Goal: Task Accomplishment & Management: Manage account settings

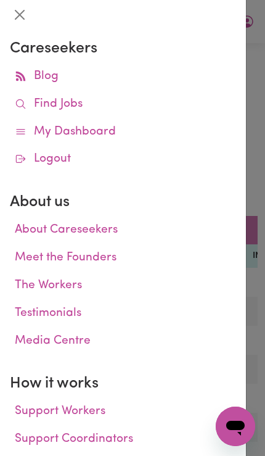
click at [257, 321] on div at bounding box center [132, 228] width 265 height 456
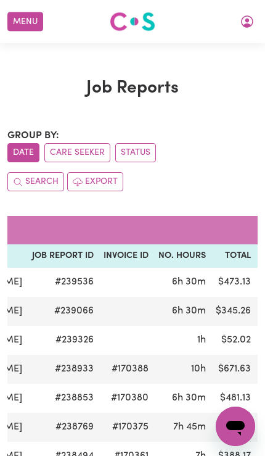
scroll to position [0, 159]
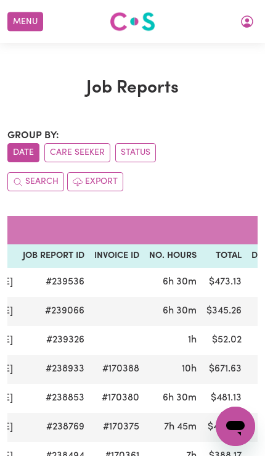
click at [23, 17] on button "Menu" at bounding box center [25, 21] width 36 height 19
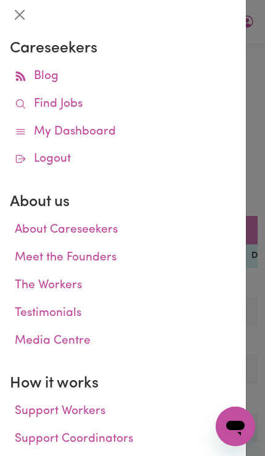
click at [28, 163] on link "Logout" at bounding box center [123, 160] width 226 height 28
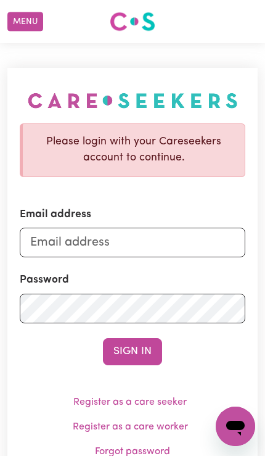
click at [16, 15] on button "Menu" at bounding box center [25, 21] width 36 height 19
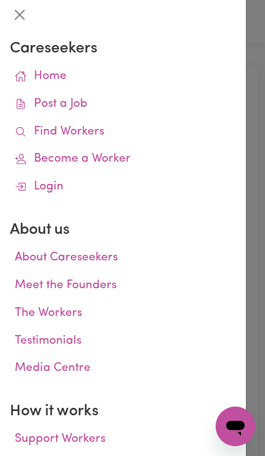
click at [17, 128] on icon at bounding box center [19, 130] width 7 height 7
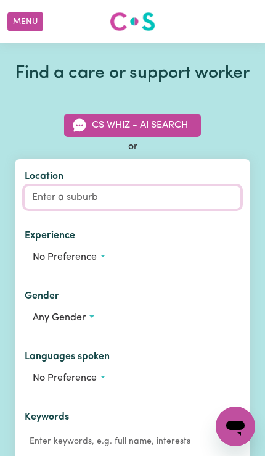
click at [57, 208] on input "Location" at bounding box center [133, 197] width 216 height 22
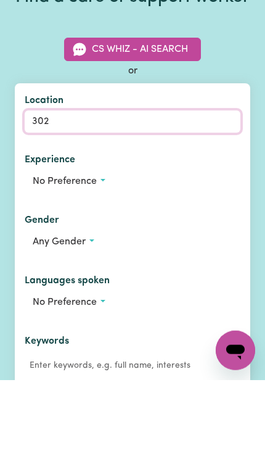
type input "3020"
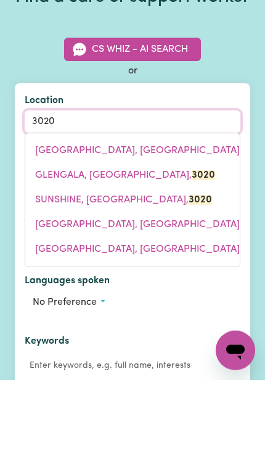
click at [46, 271] on span "SUNSHINE, Victoria, 3020" at bounding box center [123, 276] width 177 height 10
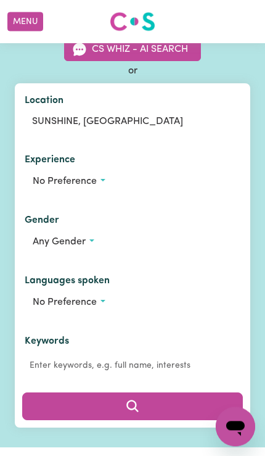
click at [45, 247] on span "Any gender" at bounding box center [59, 242] width 53 height 10
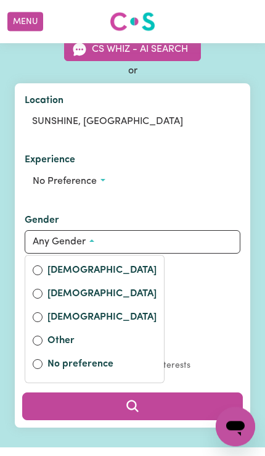
scroll to position [76, 0]
click at [36, 305] on div "Male" at bounding box center [94, 295] width 139 height 23
click at [40, 305] on div "Male" at bounding box center [94, 295] width 139 height 23
click at [48, 303] on label "Male" at bounding box center [101, 294] width 109 height 17
click at [43, 299] on input "Male" at bounding box center [38, 294] width 10 height 10
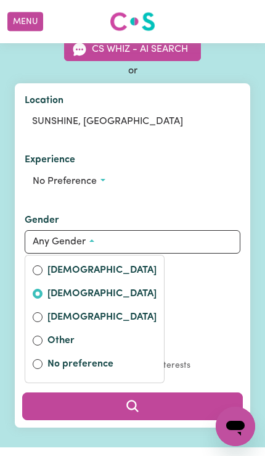
radio input "true"
click at [187, 419] on button "Search" at bounding box center [132, 405] width 221 height 27
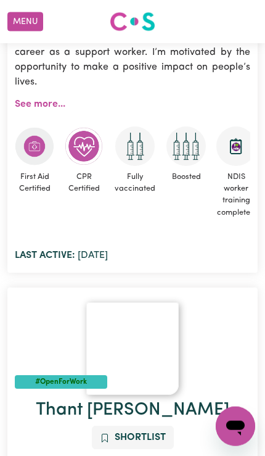
scroll to position [2894, 0]
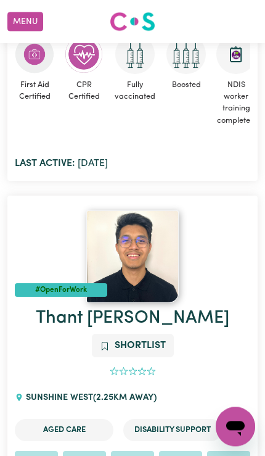
click at [151, 287] on img at bounding box center [132, 256] width 93 height 93
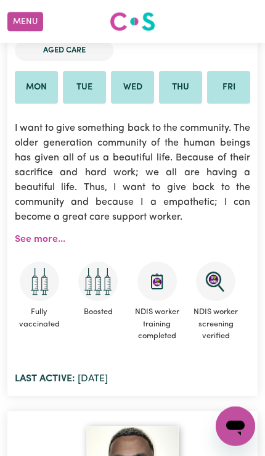
click at [19, 26] on button "Menu" at bounding box center [25, 21] width 36 height 19
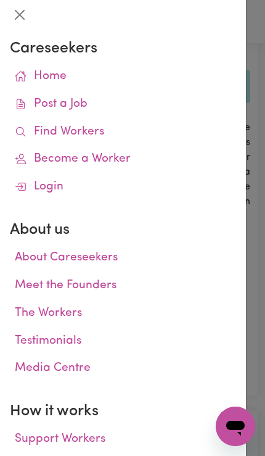
click at [252, 316] on div at bounding box center [132, 228] width 265 height 456
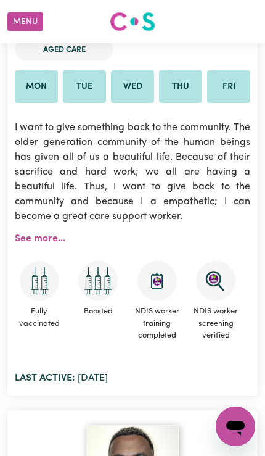
click at [17, 27] on button "Menu" at bounding box center [25, 21] width 36 height 19
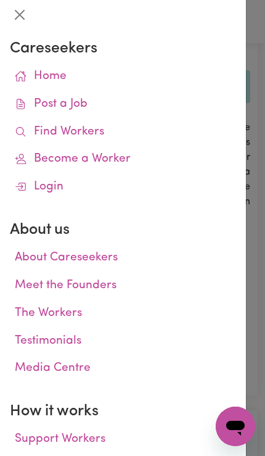
click at [39, 134] on link "Find Workers" at bounding box center [123, 132] width 226 height 28
click at [19, 129] on icon at bounding box center [21, 132] width 12 height 12
click at [212, 137] on link "Find Workers" at bounding box center [123, 132] width 226 height 28
click at [261, 228] on div at bounding box center [132, 228] width 265 height 456
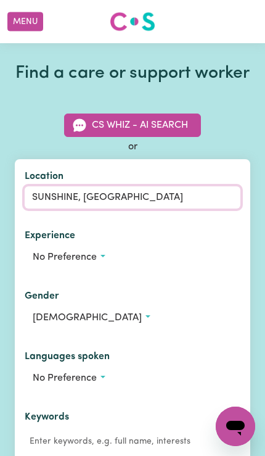
click at [67, 208] on input "SUNSHINE, Victoria" at bounding box center [133, 197] width 216 height 22
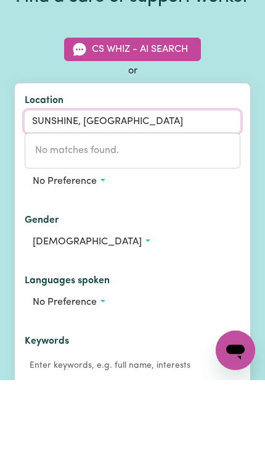
click at [141, 186] on input "SUNSHINE, Victoria" at bounding box center [133, 197] width 216 height 22
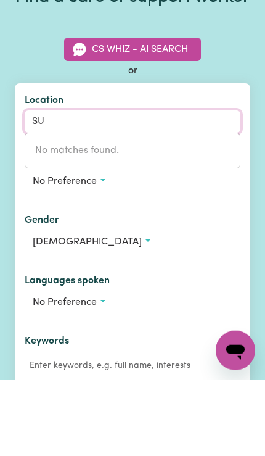
type input "S"
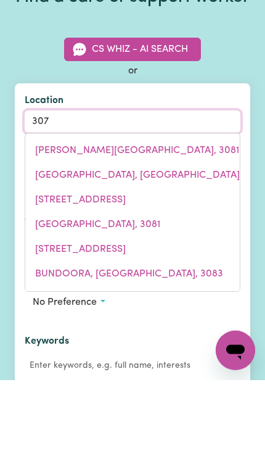
type input "3076"
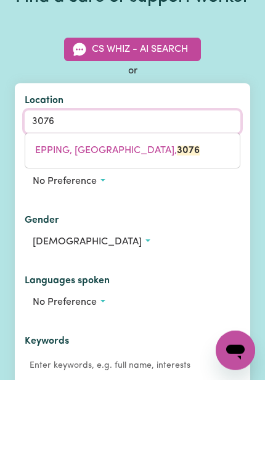
click at [47, 221] on span "EPPING, Victoria, 3076" at bounding box center [117, 226] width 165 height 10
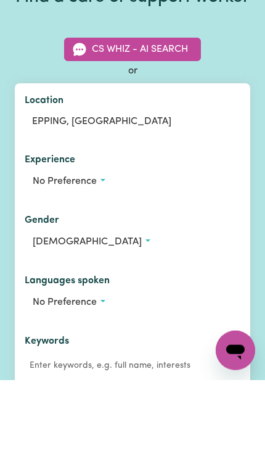
click at [47, 252] on span "No preference" at bounding box center [65, 257] width 64 height 10
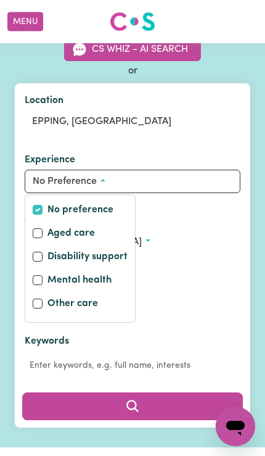
click at [226, 356] on div "Keywords" at bounding box center [133, 354] width 216 height 41
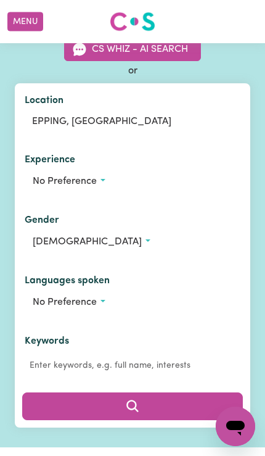
click at [39, 247] on span "MALE" at bounding box center [87, 242] width 109 height 10
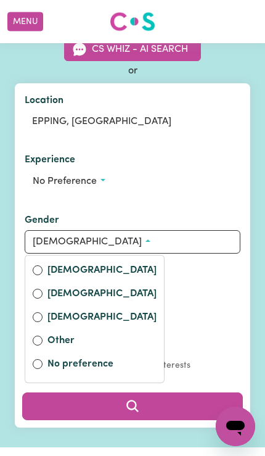
click at [33, 299] on input "Male" at bounding box center [38, 294] width 10 height 10
radio input "true"
click at [182, 419] on button "Search" at bounding box center [132, 405] width 221 height 27
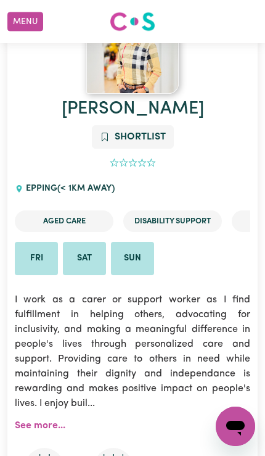
scroll to position [1876, 0]
click at [219, 313] on p "I work as a carer or support worker as I find fulfillment in helping others, ad…" at bounding box center [133, 351] width 236 height 133
click at [217, 192] on div "Harpreet Shortlist 0 EPPING (< 1km away) Aged Care Disability Support General C…" at bounding box center [132, 329] width 250 height 461
click at [39, 147] on div "Harpreet Shortlist 0 EPPING (< 1km away) Aged Care Disability Support General C…" at bounding box center [132, 329] width 250 height 461
click at [212, 332] on p "I work as a carer or support worker as I find fulfillment in helping others, ad…" at bounding box center [133, 351] width 236 height 133
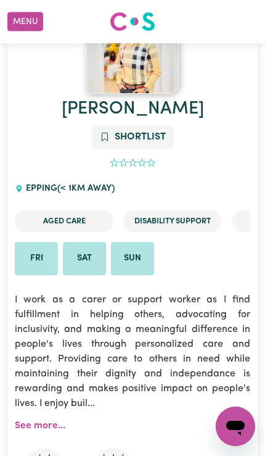
click at [103, 94] on img at bounding box center [132, 47] width 93 height 93
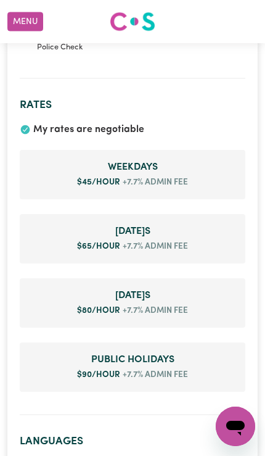
scroll to position [1022, 0]
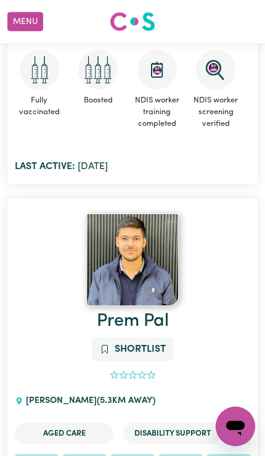
scroll to position [4080, 0]
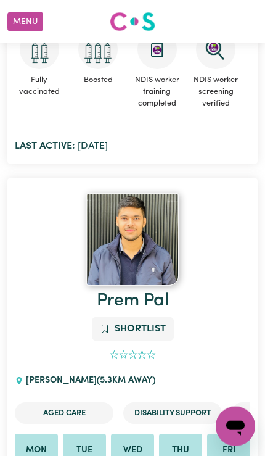
click at [212, 389] on div "Prem Pal Shortlist 0 WOLLERT ( 5.3 km away) Aged Care Disability Support Genera…" at bounding box center [132, 435] width 250 height 289
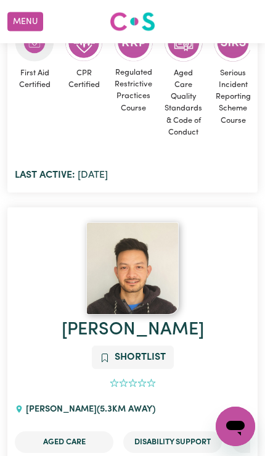
scroll to position [5141, 0]
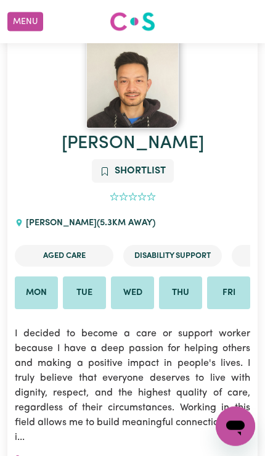
click at [155, 82] on img at bounding box center [132, 82] width 93 height 93
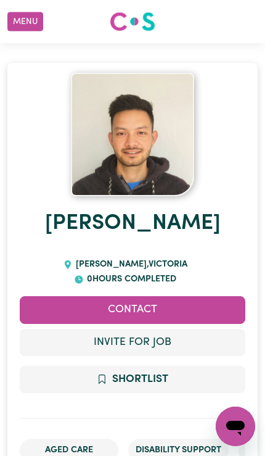
click at [155, 157] on img at bounding box center [132, 134] width 123 height 123
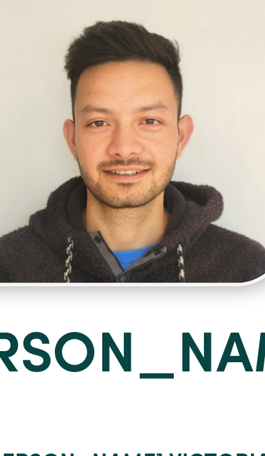
click at [89, 196] on h1 "Jiwan" at bounding box center [133, 224] width 226 height 56
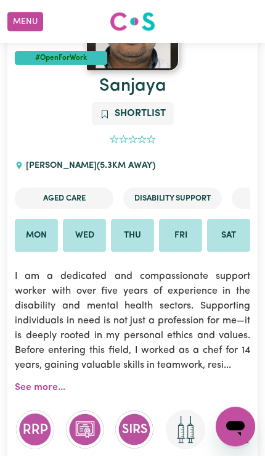
scroll to position [6858, 0]
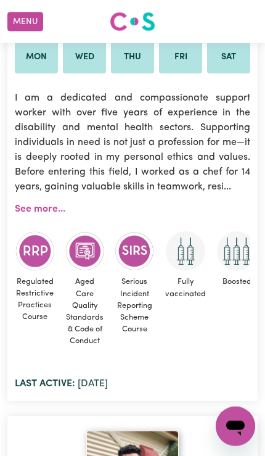
click at [237, 193] on p "I am a dedicated and compassionate support worker with over five years of exper…" at bounding box center [133, 142] width 236 height 118
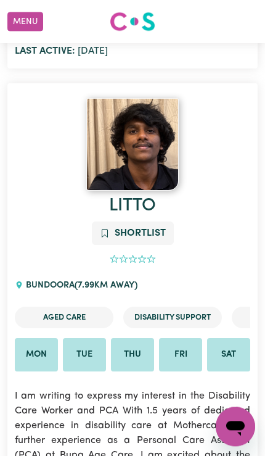
scroll to position [9623, 0]
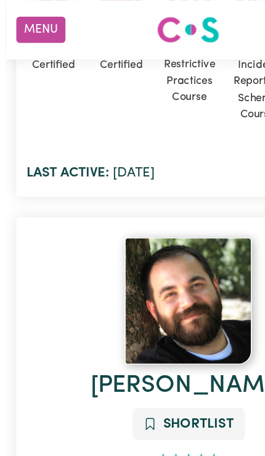
scroll to position [10237, 0]
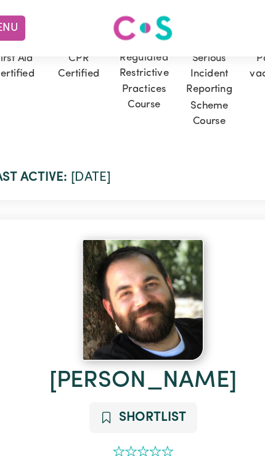
click at [118, 212] on img at bounding box center [132, 228] width 93 height 93
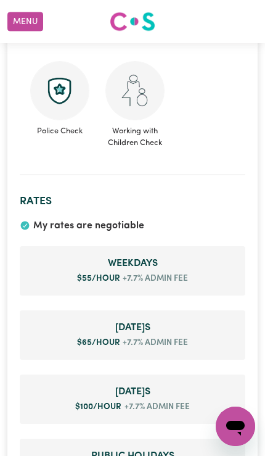
scroll to position [984, 0]
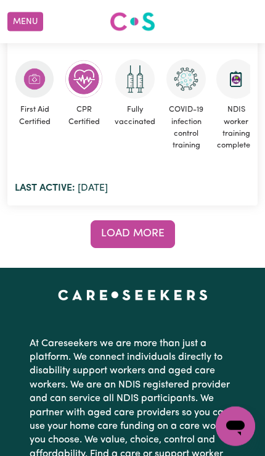
scroll to position [15210, 0]
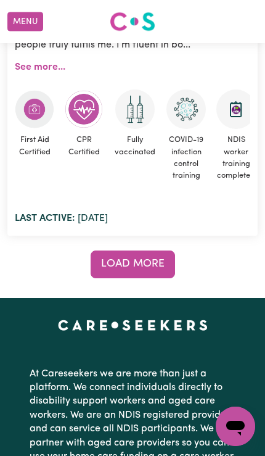
click at [159, 258] on span "Load more" at bounding box center [133, 263] width 64 height 10
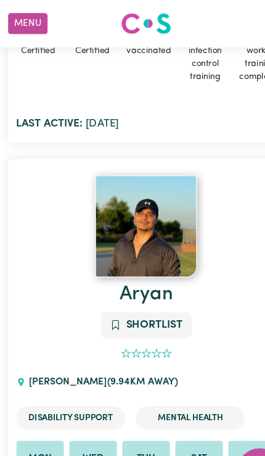
scroll to position [15316, 0]
click at [160, 189] on img at bounding box center [132, 205] width 93 height 93
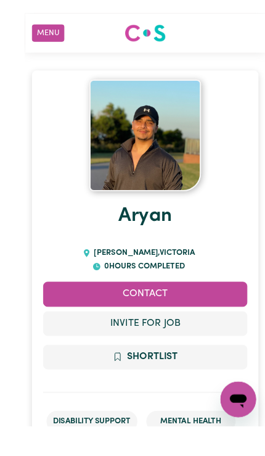
scroll to position [28, 0]
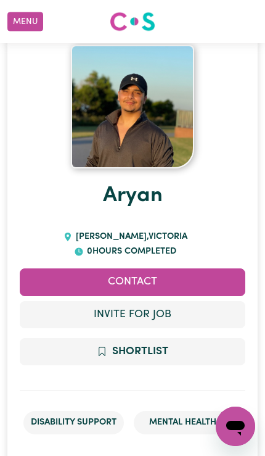
click at [144, 113] on img at bounding box center [132, 106] width 123 height 123
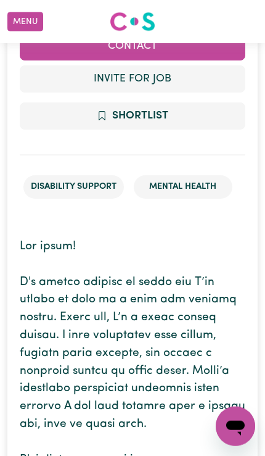
scroll to position [0, 0]
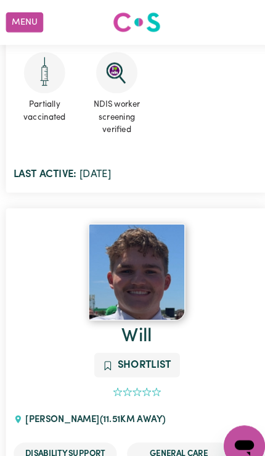
scroll to position [25933, 0]
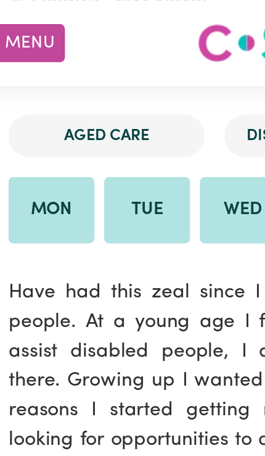
scroll to position [625, 0]
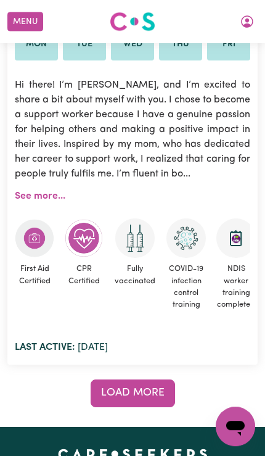
click at [98, 379] on button "Load more" at bounding box center [133, 392] width 85 height 27
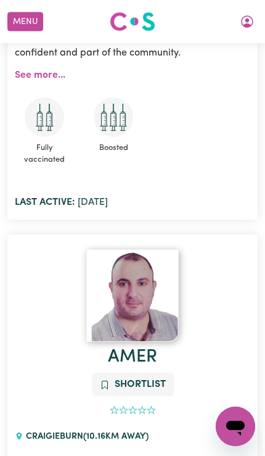
scroll to position [17639, 0]
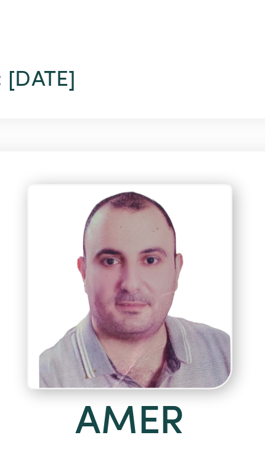
click at [102, 375] on div "0" at bounding box center [133, 382] width 236 height 14
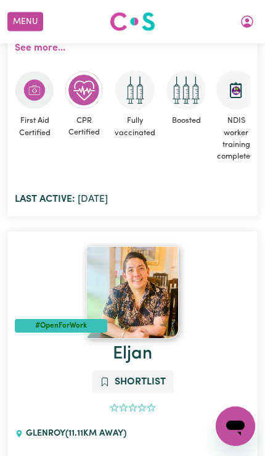
scroll to position [22892, 0]
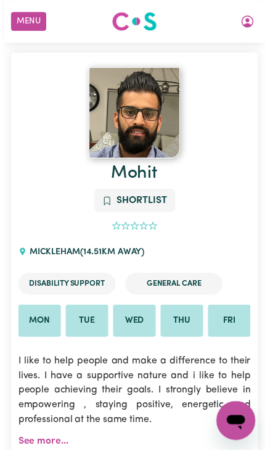
scroll to position [29721, 0]
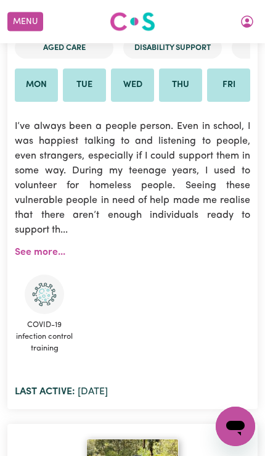
scroll to position [32324, 0]
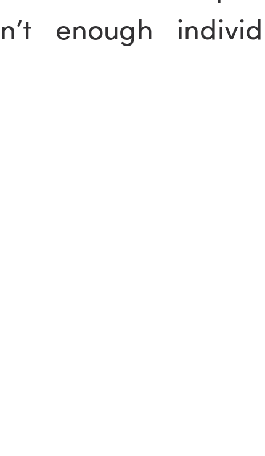
click at [86, 412] on img at bounding box center [132, 458] width 93 height 93
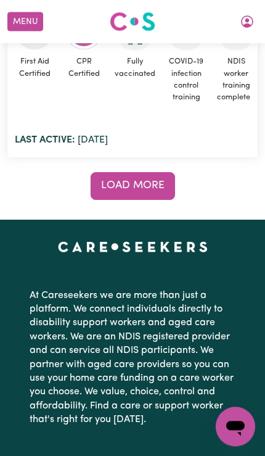
click at [167, 172] on button "Load more" at bounding box center [133, 185] width 85 height 27
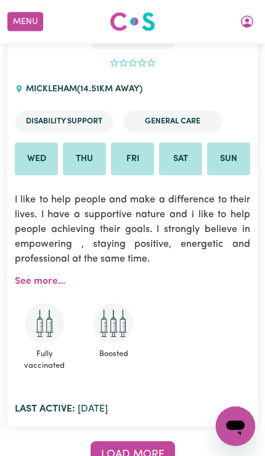
scroll to position [30135, 0]
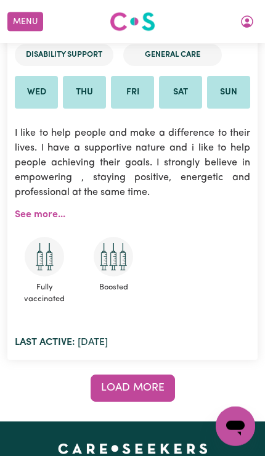
click at [162, 382] on span "Load more" at bounding box center [133, 387] width 64 height 10
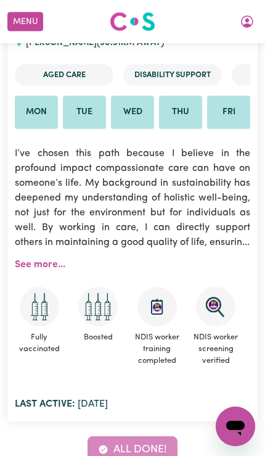
click at [246, 26] on icon "My Account" at bounding box center [247, 21] width 12 height 12
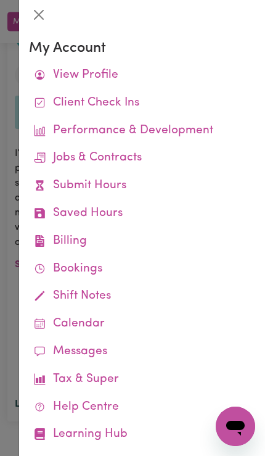
click at [157, 75] on link "View Profile" at bounding box center [142, 76] width 226 height 28
click at [10, 299] on div at bounding box center [132, 228] width 265 height 456
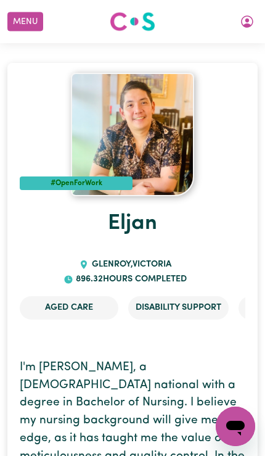
click at [41, 22] on button "Menu" at bounding box center [25, 21] width 36 height 19
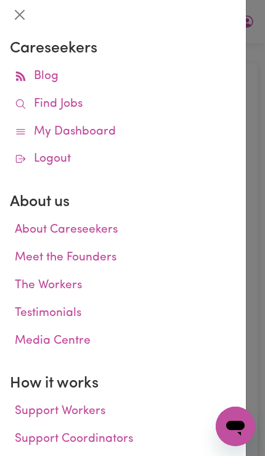
click at [130, 135] on link "My Dashboard" at bounding box center [123, 132] width 226 height 28
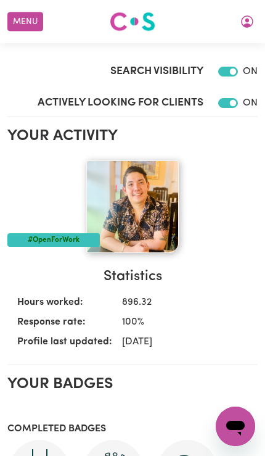
click at [233, 153] on section "Your activity #OpenForWork Statistics Hours worked: 896.32 Response rate: 100 %…" at bounding box center [132, 246] width 250 height 238
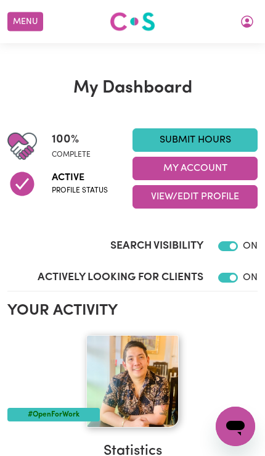
click at [217, 205] on button "View/Edit Profile" at bounding box center [195, 196] width 125 height 23
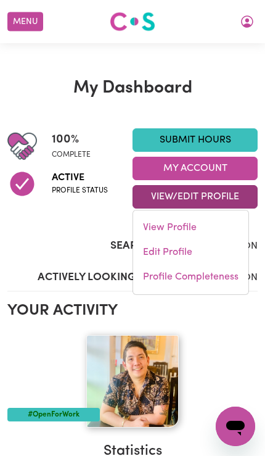
click at [192, 251] on link "Edit Profile" at bounding box center [190, 252] width 115 height 25
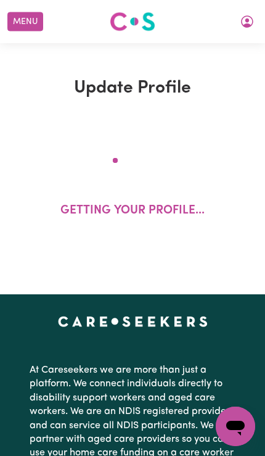
select select "male"
select select "Student Visa"
select select "Studying a healthcare related degree or qualification"
select select "58"
select select "78"
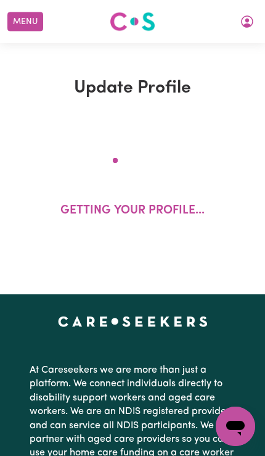
select select "98"
select select "130"
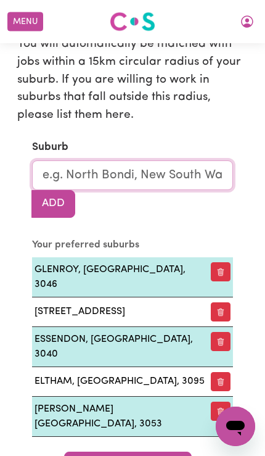
click at [154, 161] on input "text" at bounding box center [132, 175] width 201 height 30
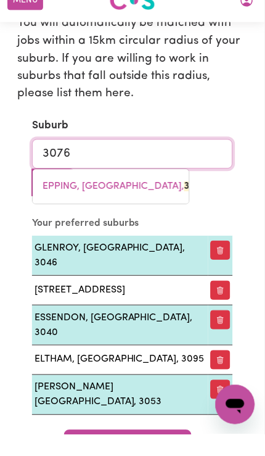
click at [159, 196] on link "EPPING, Victoria, 3076" at bounding box center [111, 208] width 157 height 25
type input "EPPING, Victoria, 3076"
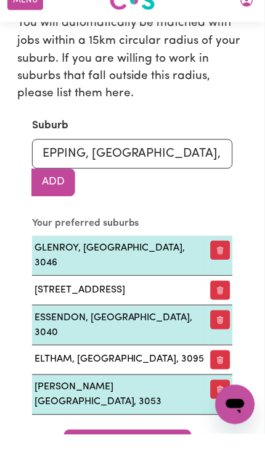
click at [75, 190] on button "Add" at bounding box center [53, 203] width 44 height 27
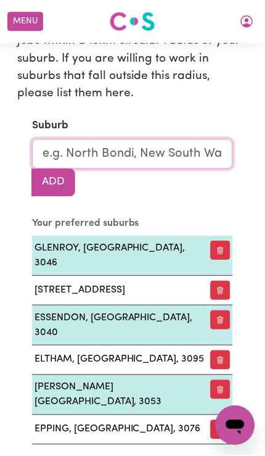
click at [165, 150] on input "text" at bounding box center [132, 154] width 201 height 30
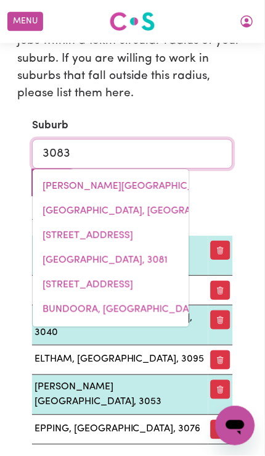
click at [133, 281] on span "MILL PARK, Victoria, 3082" at bounding box center [88, 286] width 91 height 10
type input "MILL PARK, Victoria, 3082"
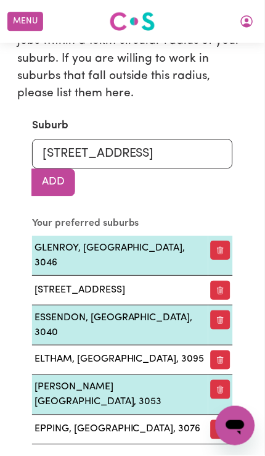
click at [75, 169] on button "Add" at bounding box center [53, 182] width 44 height 27
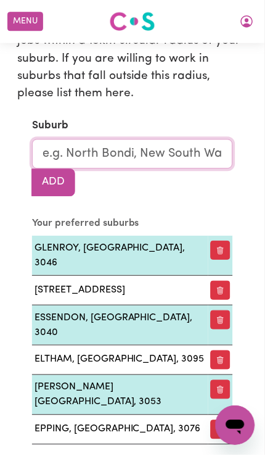
click at [171, 141] on input "text" at bounding box center [132, 154] width 201 height 30
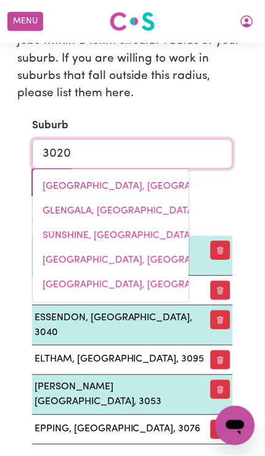
click at [196, 231] on mark "3020" at bounding box center [207, 236] width 23 height 10
type input "SUNSHINE, Victoria, 3020"
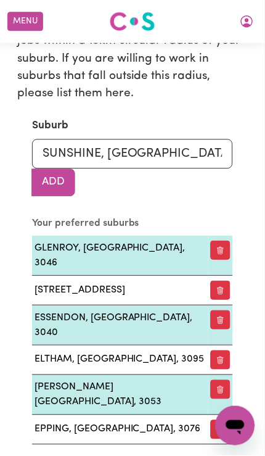
click at [75, 169] on button "Add" at bounding box center [53, 182] width 44 height 27
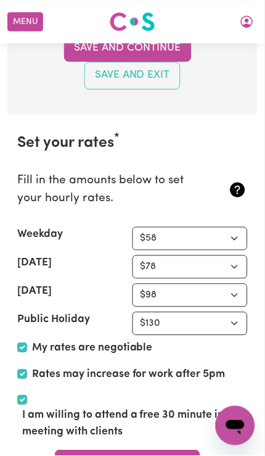
scroll to position [3645, 0]
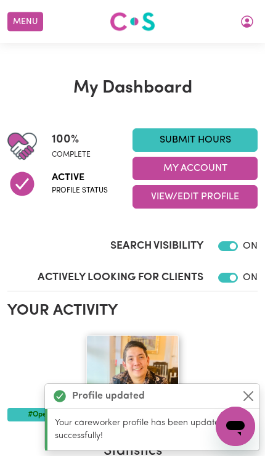
click at [41, 20] on button "Menu" at bounding box center [25, 21] width 36 height 19
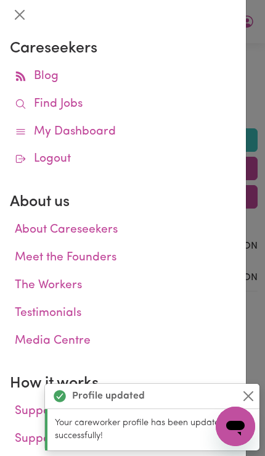
click at [128, 105] on link "Find Jobs" at bounding box center [123, 105] width 226 height 28
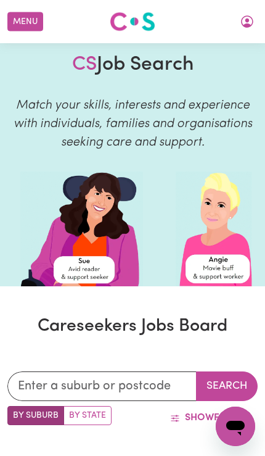
click at [29, 22] on button "Menu" at bounding box center [25, 21] width 36 height 19
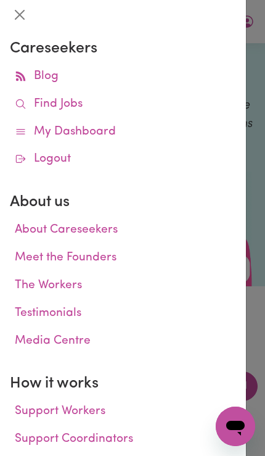
click at [122, 95] on link "Find Jobs" at bounding box center [123, 105] width 226 height 28
click at [180, 98] on link "Find Jobs" at bounding box center [123, 105] width 226 height 28
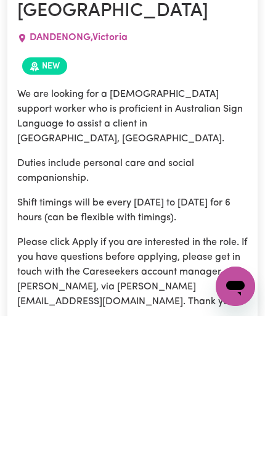
scroll to position [458, 0]
